Goal: Task Accomplishment & Management: Use online tool/utility

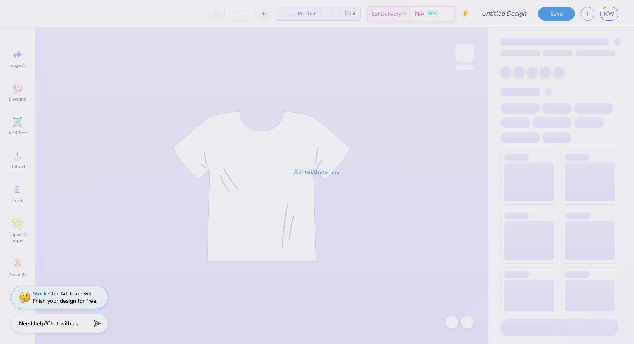
type input "aoii sis shirt"
type input "24"
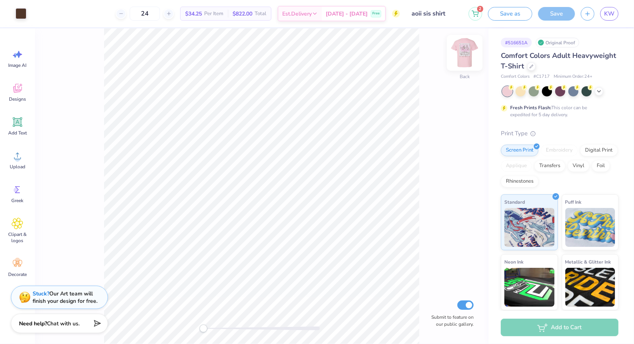
click at [471, 53] on img at bounding box center [464, 52] width 31 height 31
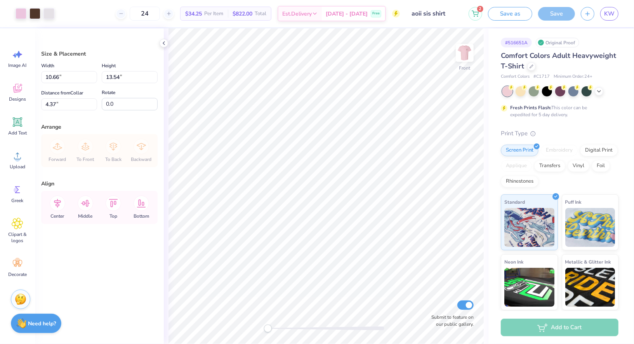
type input "4.36"
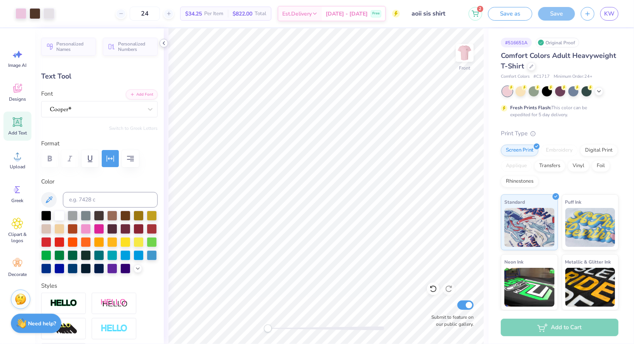
click at [163, 45] on icon at bounding box center [164, 43] width 6 height 6
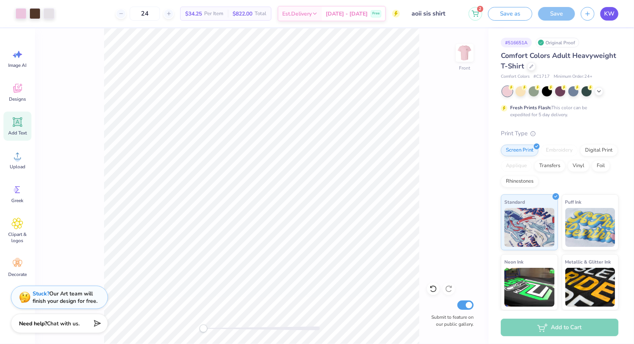
click at [612, 18] on link "KW" at bounding box center [609, 14] width 18 height 14
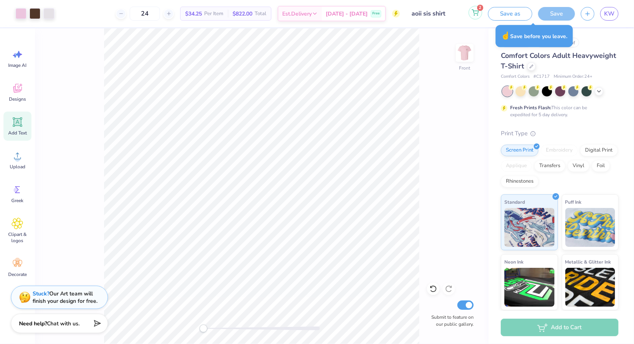
click at [482, 9] on span "2" at bounding box center [480, 8] width 6 height 6
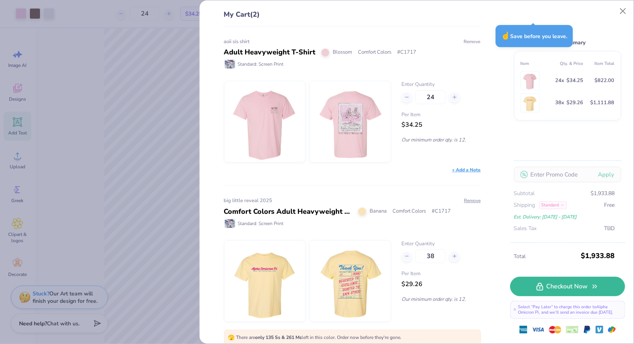
click at [473, 39] on button "Remove" at bounding box center [472, 41] width 17 height 7
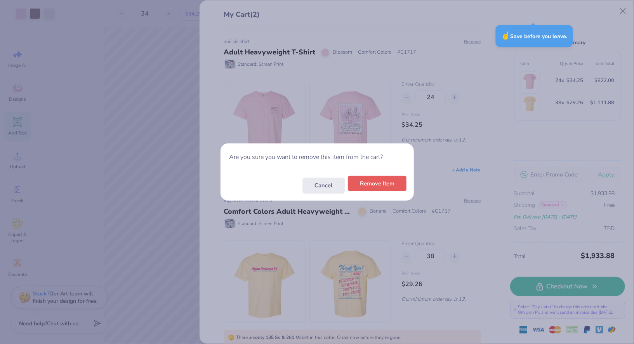
click at [369, 185] on button "Remove Item" at bounding box center [377, 184] width 59 height 16
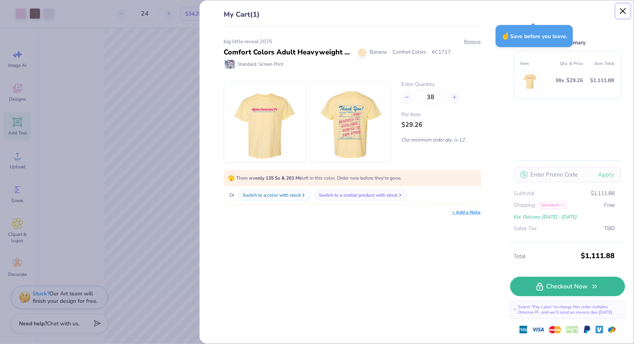
click at [624, 11] on button "Close" at bounding box center [623, 11] width 15 height 15
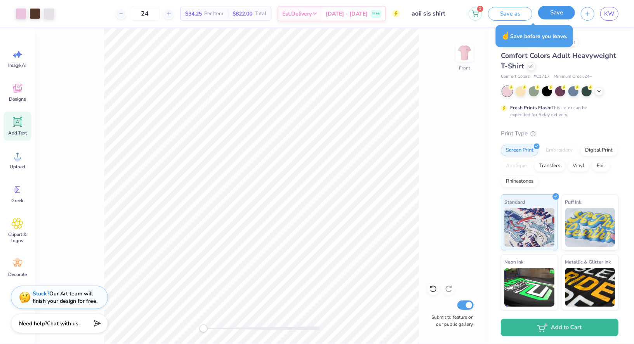
click at [554, 13] on button "Save" at bounding box center [556, 13] width 37 height 14
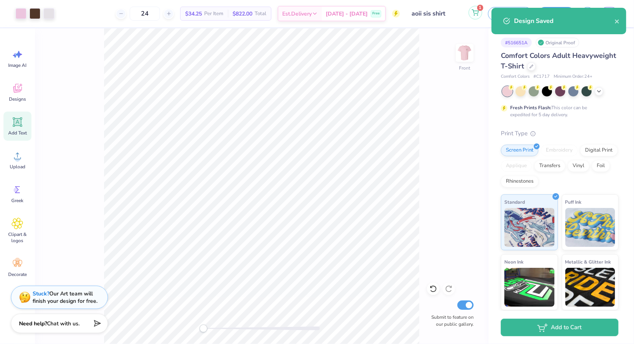
click at [477, 13] on icon at bounding box center [475, 12] width 7 height 6
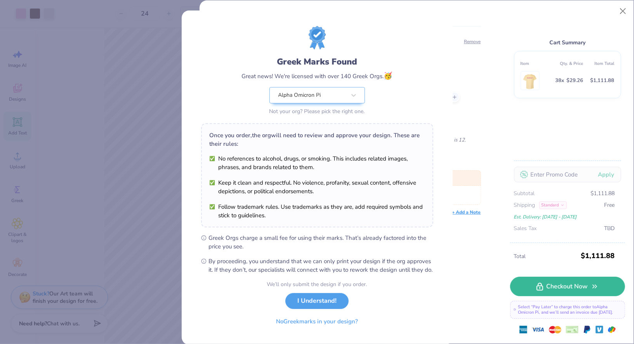
click at [626, 12] on div "Greek Marks Found Great news! We're licensed with over 140 Greek Orgs. 🥳 Alpha …" at bounding box center [317, 172] width 634 height 344
click at [330, 307] on button "I Understand!" at bounding box center [316, 299] width 63 height 16
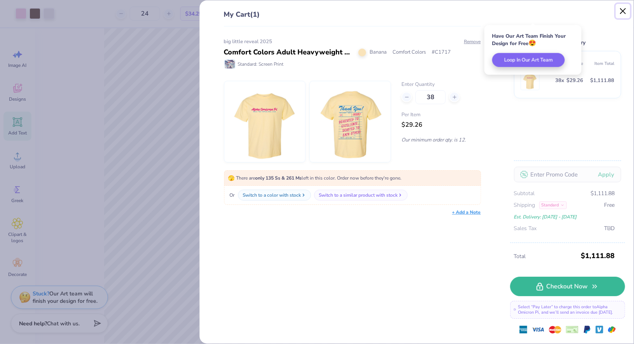
click at [630, 12] on button "Close" at bounding box center [623, 11] width 15 height 15
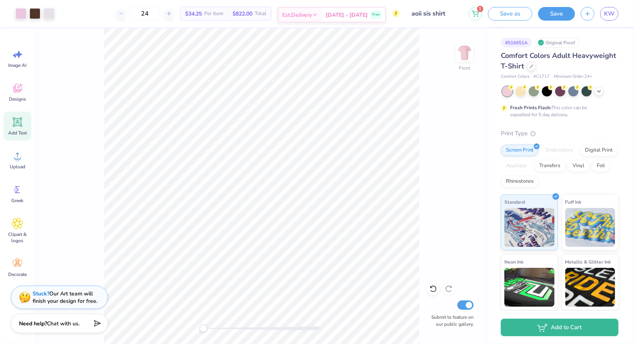
click at [346, 12] on div "[DATE] - [DATE] Free" at bounding box center [353, 15] width 63 height 14
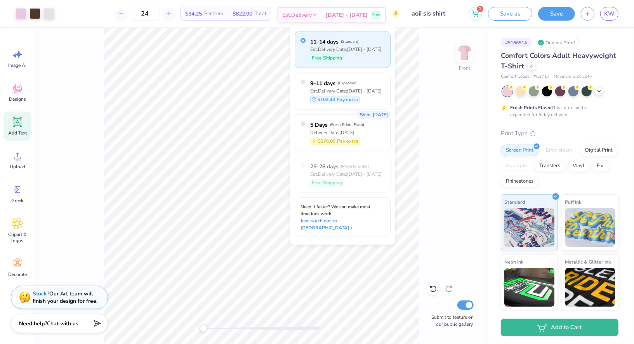
click at [346, 12] on div "[DATE] - [DATE] Free" at bounding box center [353, 15] width 63 height 14
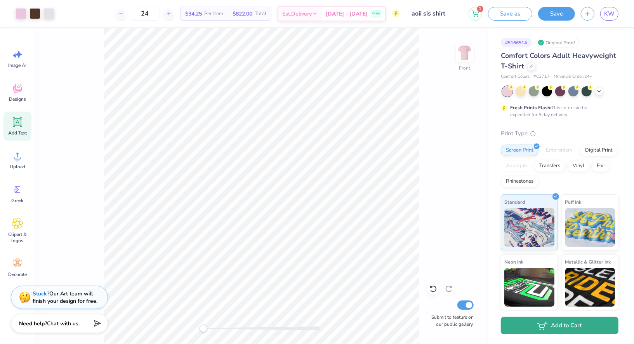
click at [514, 324] on button "Add to Cart" at bounding box center [560, 325] width 118 height 17
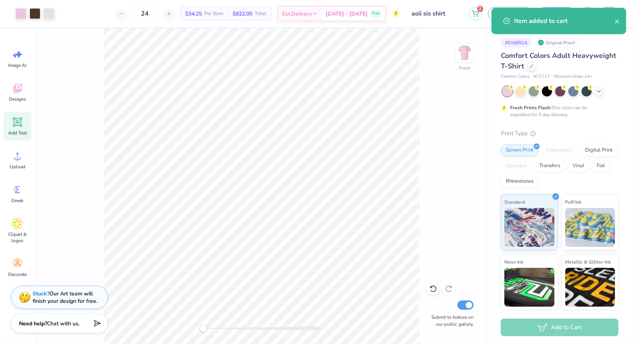
click at [440, 48] on div "Front Submit to feature on our public gallery." at bounding box center [262, 185] width 454 height 315
click at [615, 25] on button "close" at bounding box center [617, 20] width 5 height 9
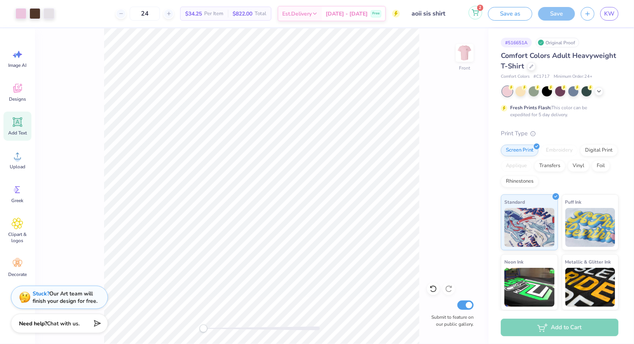
click at [477, 14] on icon at bounding box center [475, 12] width 7 height 6
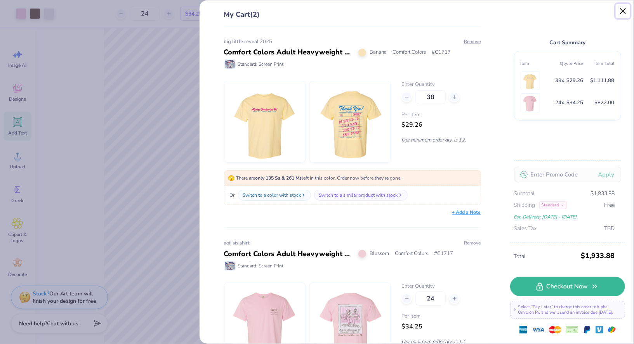
click at [623, 16] on button "Close" at bounding box center [623, 11] width 15 height 15
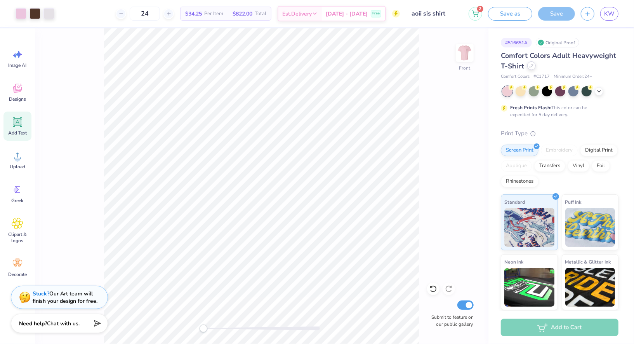
click at [530, 66] on icon at bounding box center [532, 66] width 4 height 4
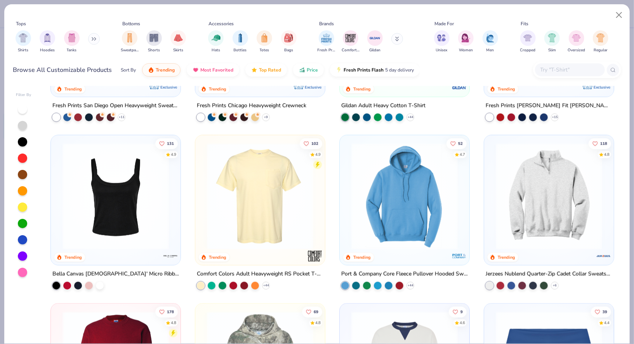
scroll to position [223, 0]
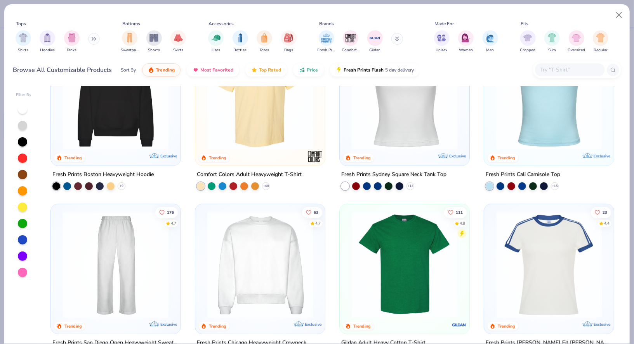
click at [383, 256] on img at bounding box center [405, 265] width 114 height 106
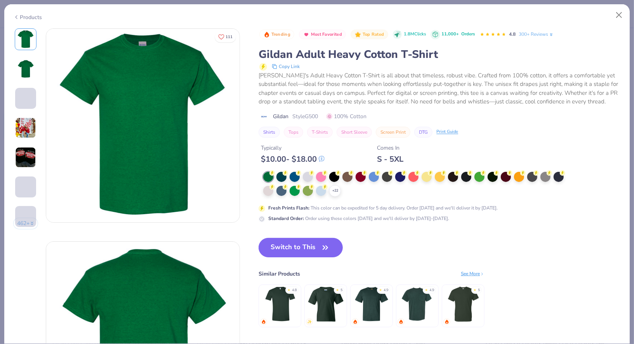
click at [315, 242] on button "Switch to This" at bounding box center [301, 247] width 84 height 19
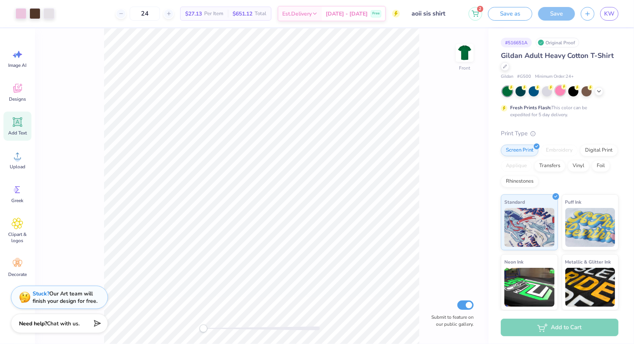
click at [562, 89] on div at bounding box center [560, 90] width 10 height 10
click at [600, 94] on div at bounding box center [599, 90] width 9 height 9
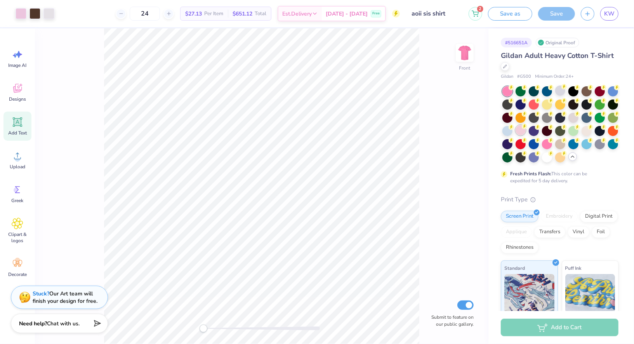
click at [524, 130] on div at bounding box center [521, 130] width 10 height 10
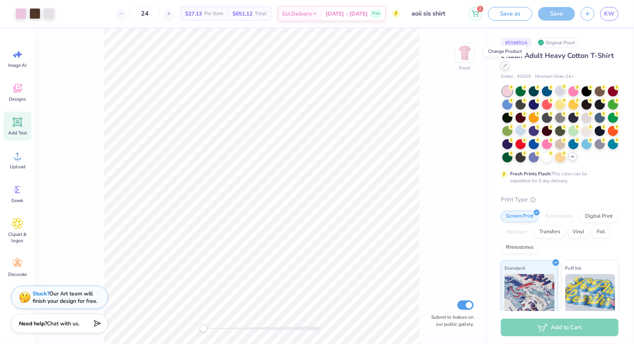
click at [506, 67] on icon at bounding box center [505, 66] width 4 height 4
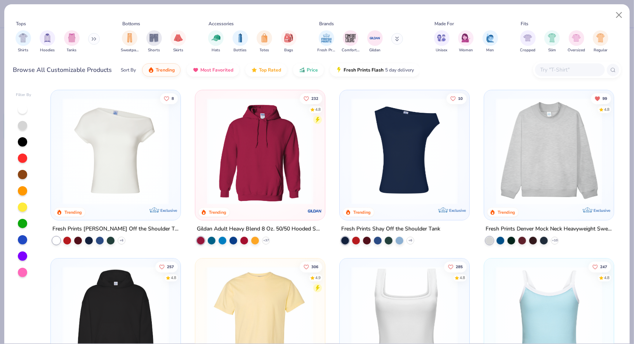
click at [264, 300] on img at bounding box center [260, 319] width 114 height 106
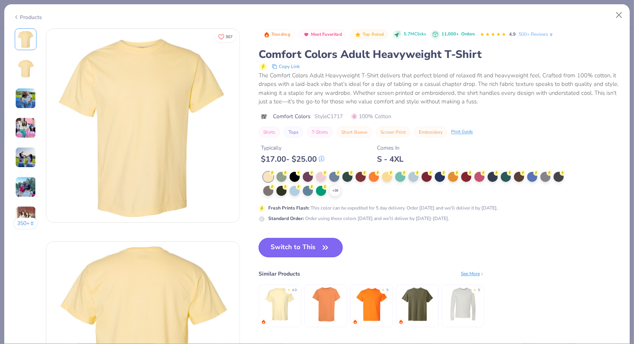
click at [298, 244] on button "Switch to This" at bounding box center [301, 247] width 84 height 19
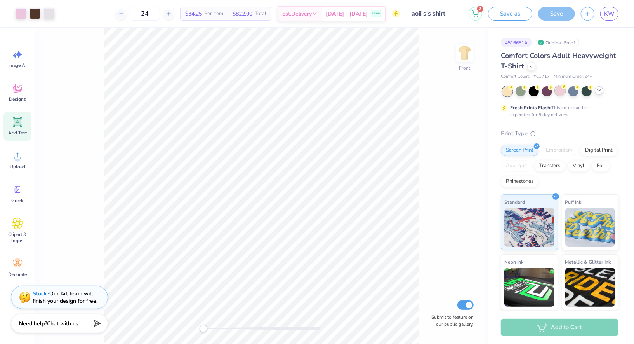
click at [559, 88] on div at bounding box center [560, 90] width 10 height 10
click at [531, 65] on icon at bounding box center [532, 66] width 4 height 4
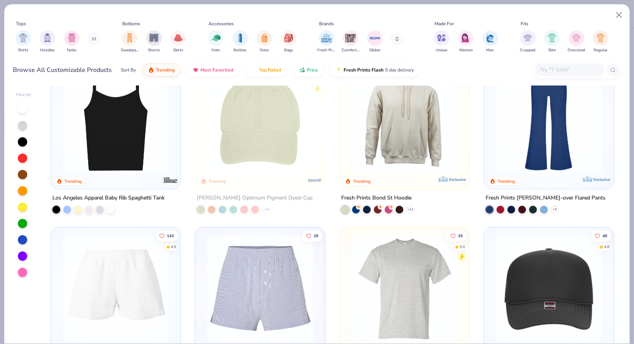
scroll to position [1508, 0]
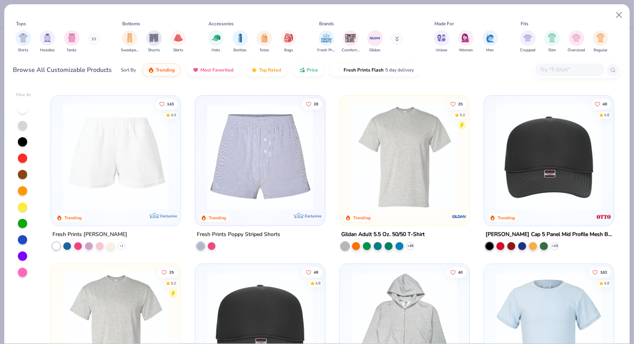
click at [452, 155] on img at bounding box center [405, 156] width 114 height 106
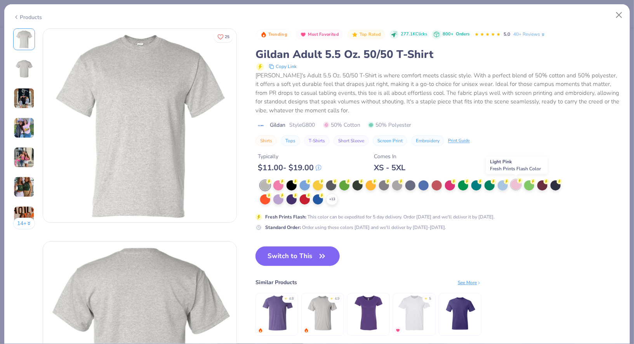
click at [518, 185] on div at bounding box center [516, 184] width 10 height 10
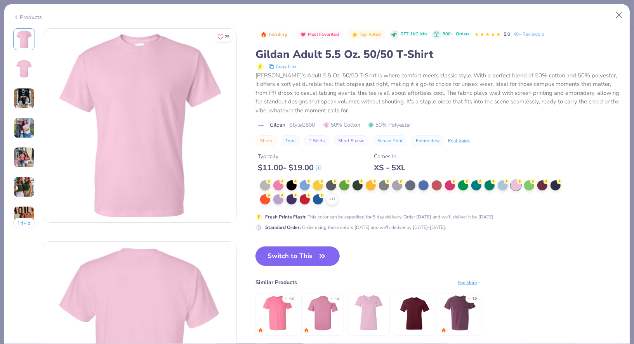
click at [32, 127] on img at bounding box center [24, 127] width 21 height 21
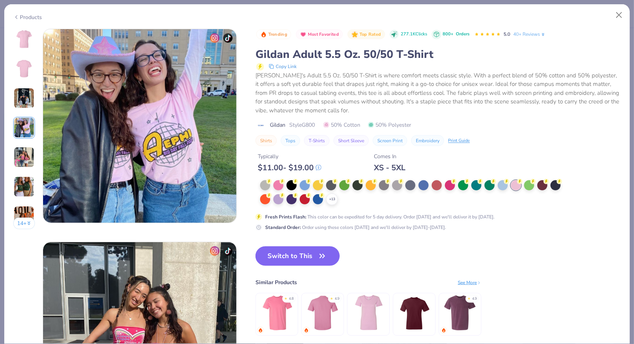
click at [21, 149] on img at bounding box center [24, 157] width 21 height 21
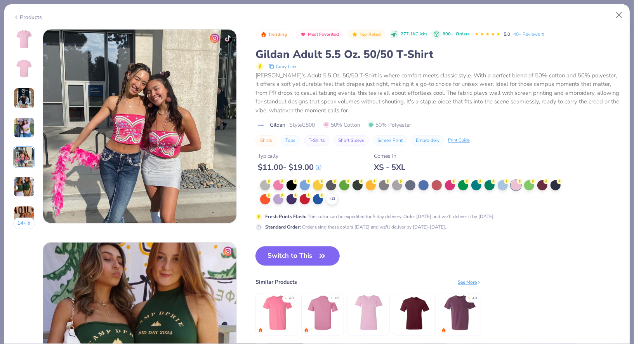
scroll to position [851, 0]
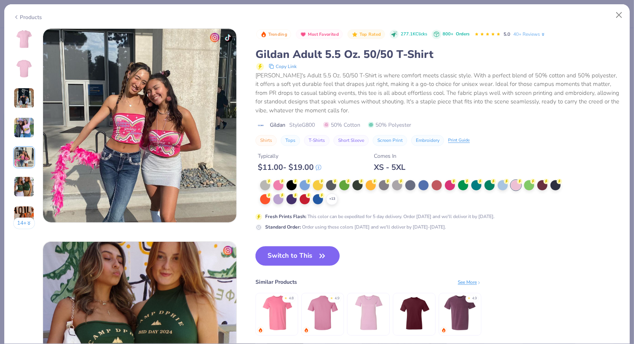
click at [20, 47] on img at bounding box center [24, 39] width 19 height 19
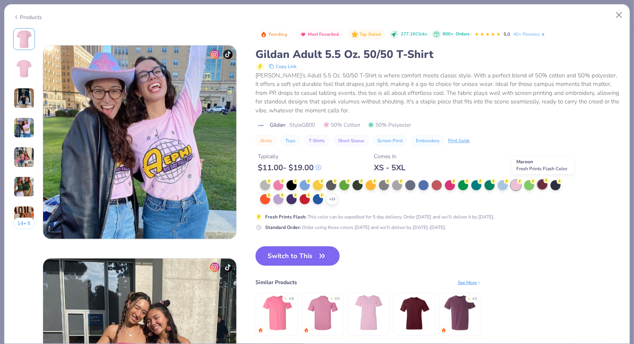
scroll to position [666, 0]
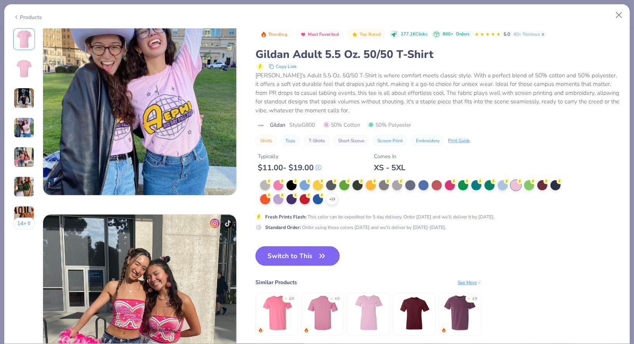
click at [299, 254] on button "Switch to This" at bounding box center [298, 255] width 84 height 19
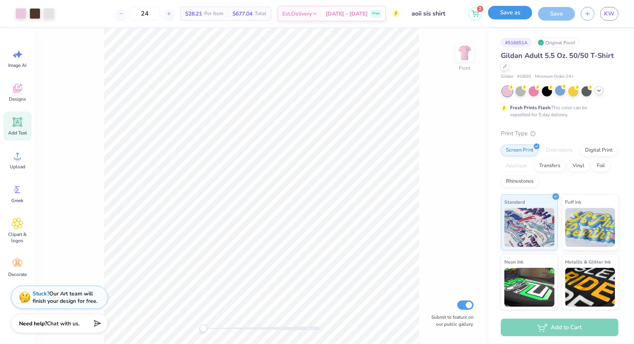
click at [515, 12] on button "Save as" at bounding box center [510, 13] width 44 height 14
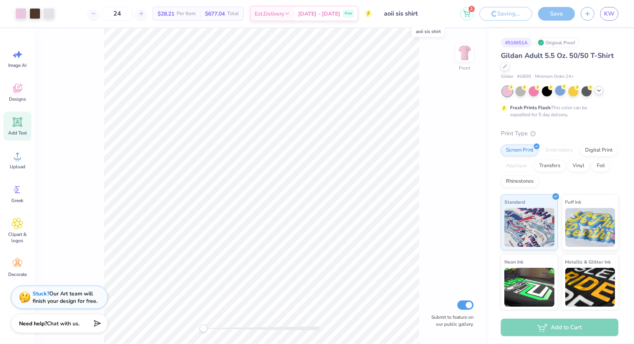
click at [441, 14] on input "aoii sis shirt" at bounding box center [416, 14] width 76 height 16
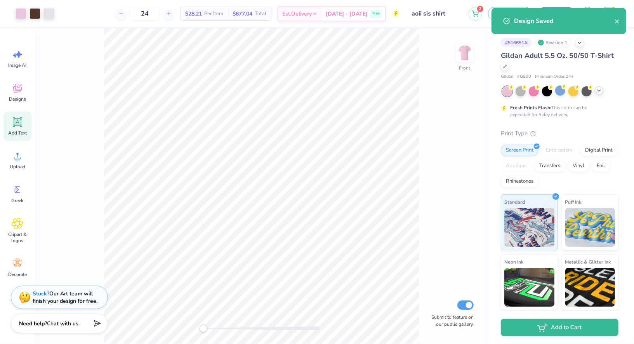
click at [614, 19] on div "Design Saved" at bounding box center [564, 20] width 101 height 9
click at [617, 23] on icon "close" at bounding box center [617, 21] width 5 height 6
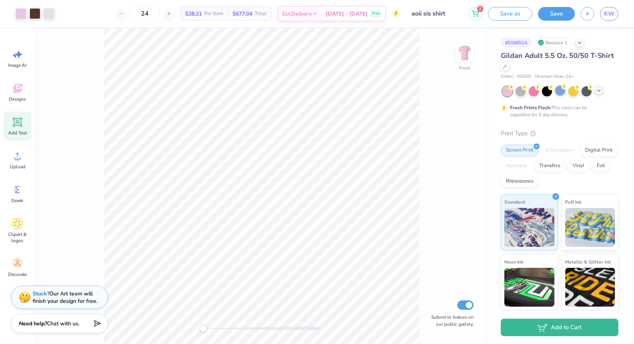
click at [614, 16] on div "Art colors 24 $28.21 Per Item $677.04 Total Est. Delivery [DATE] - [DATE] Free …" at bounding box center [317, 172] width 634 height 344
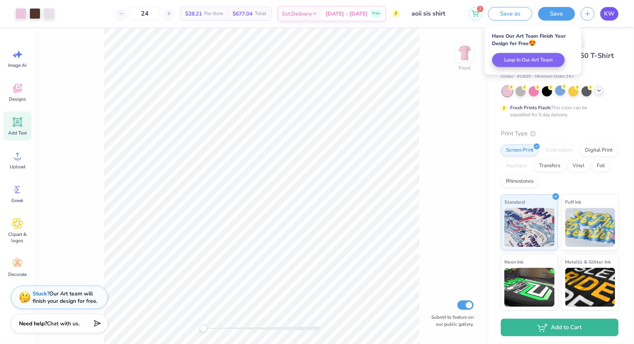
click at [612, 12] on span "KW" at bounding box center [609, 13] width 10 height 9
